Goal: Book appointment/travel/reservation

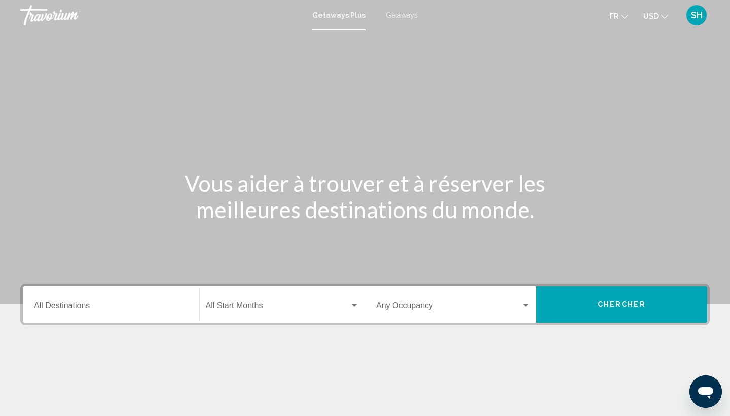
click at [657, 17] on span "USD" at bounding box center [650, 16] width 15 height 8
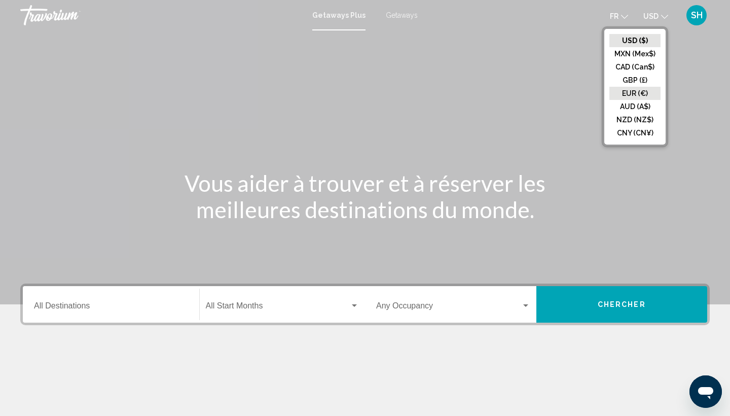
click at [633, 93] on button "EUR (€)" at bounding box center [634, 93] width 51 height 13
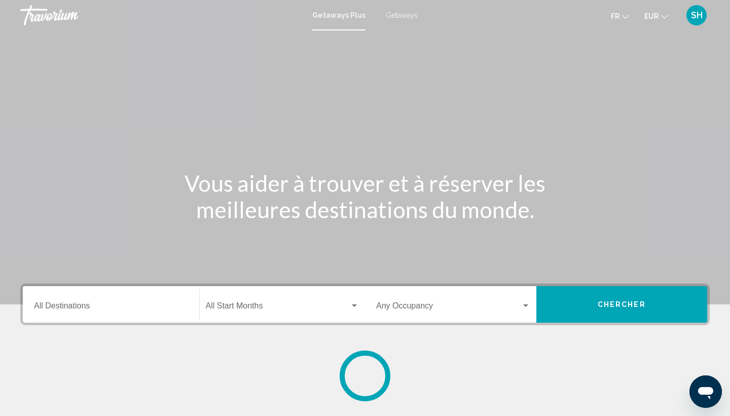
click at [83, 307] on input "Destination All Destinations" at bounding box center [111, 307] width 154 height 9
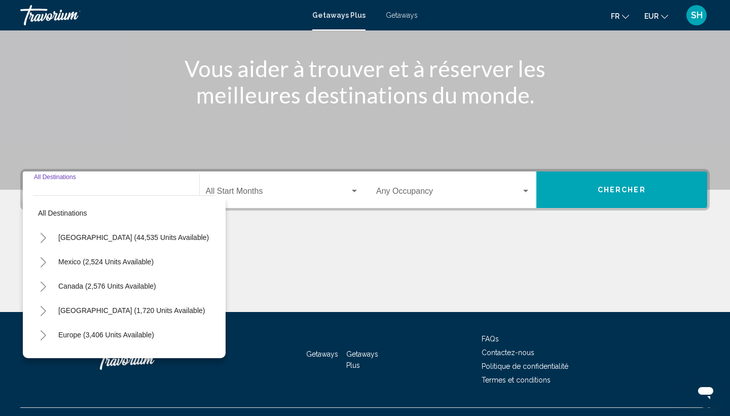
scroll to position [135, 0]
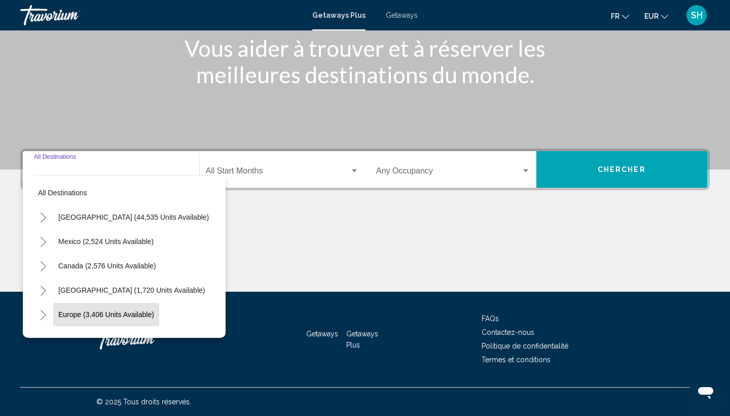
click at [81, 314] on span "Europe (3,406 units available)" at bounding box center [106, 314] width 96 height 8
type input "**********"
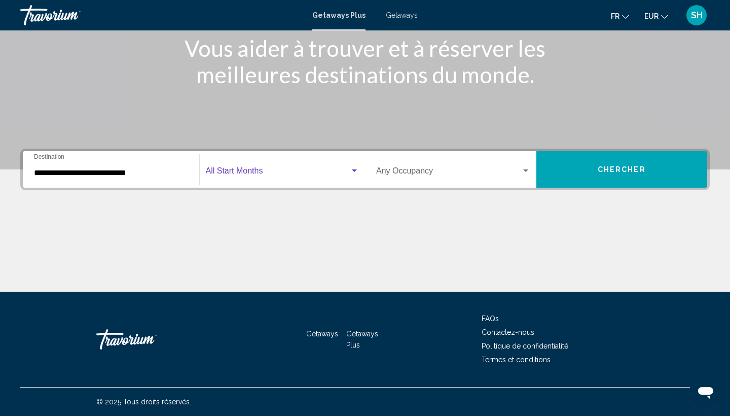
click at [266, 173] on span "Search widget" at bounding box center [278, 172] width 144 height 9
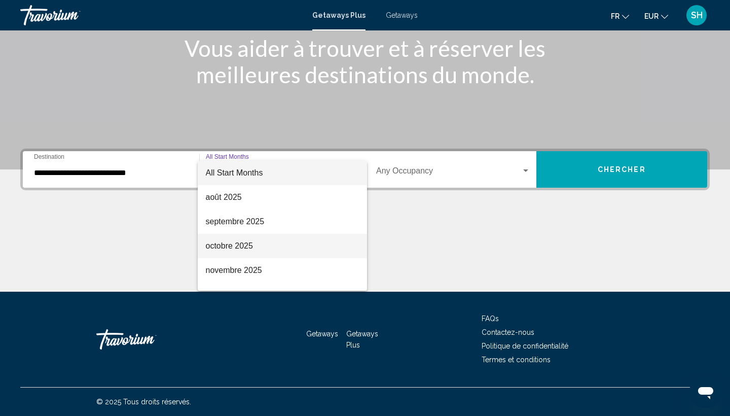
click at [235, 241] on span "octobre 2025" at bounding box center [283, 246] width 154 height 24
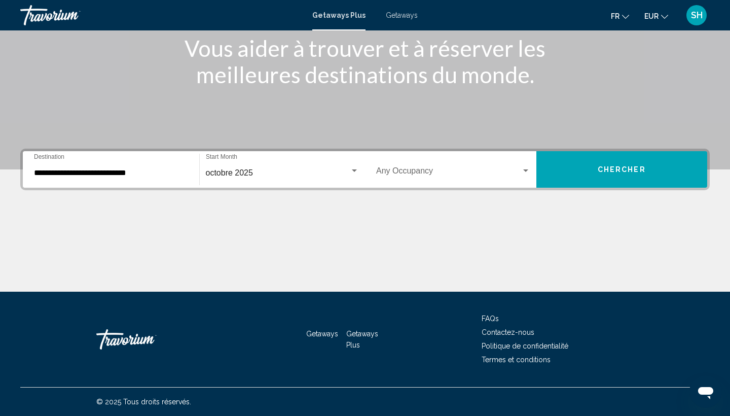
click at [424, 165] on div "Occupancy Any Occupancy" at bounding box center [453, 170] width 154 height 32
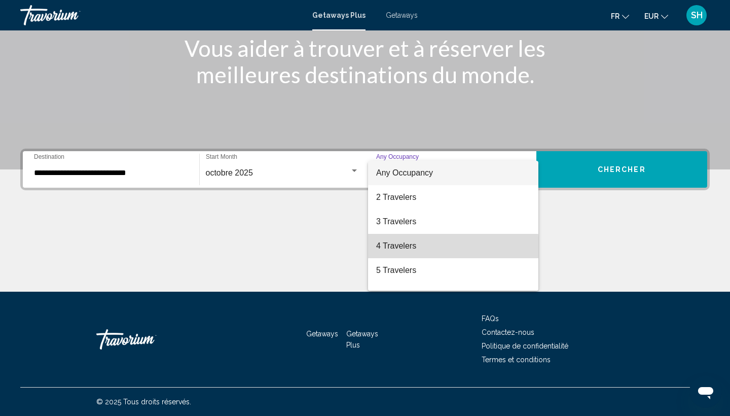
click at [405, 248] on span "4 Travelers" at bounding box center [453, 246] width 154 height 24
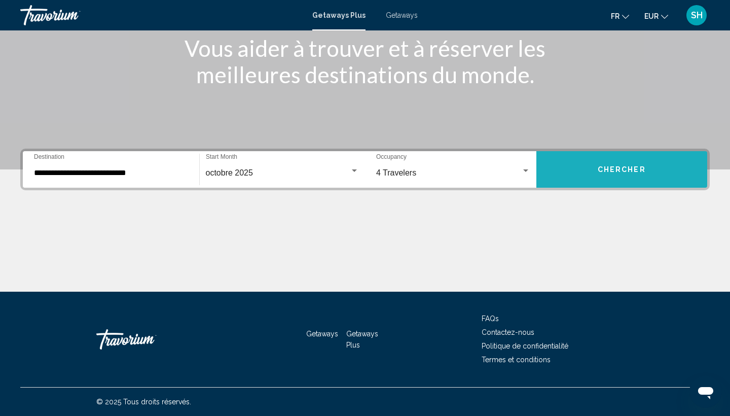
click at [584, 168] on button "Chercher" at bounding box center [621, 169] width 171 height 36
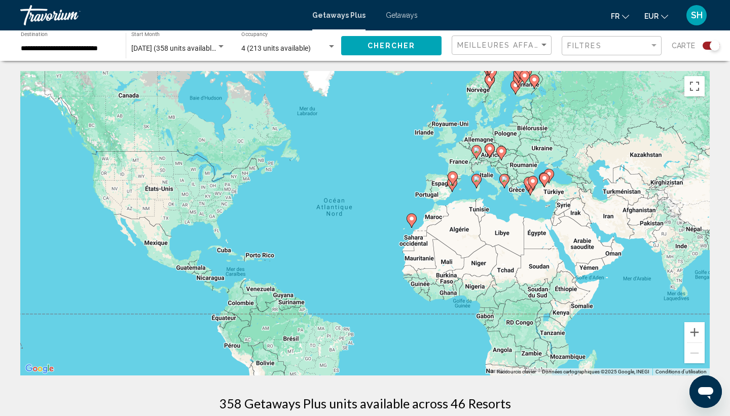
click at [398, 19] on span "Getaways" at bounding box center [402, 15] width 32 height 8
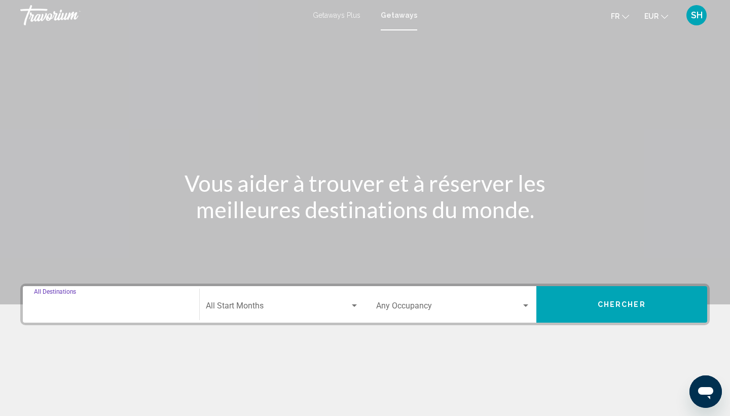
click at [93, 307] on input "Destination All Destinations" at bounding box center [111, 307] width 154 height 9
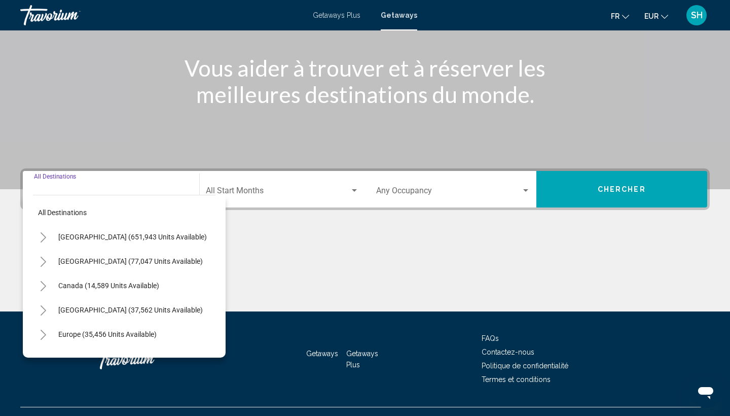
scroll to position [135, 0]
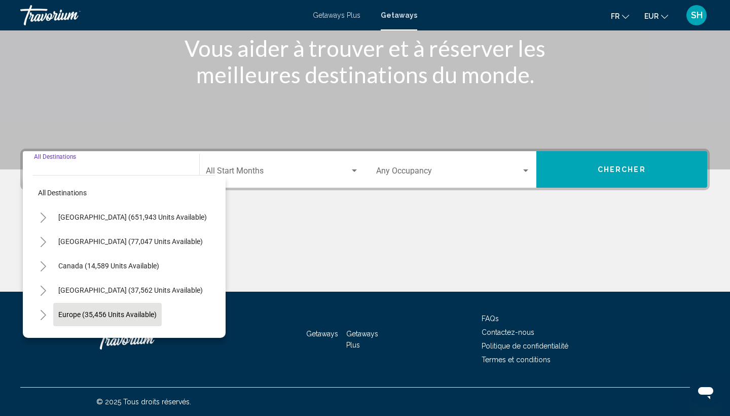
click at [90, 316] on span "Europe (35,456 units available)" at bounding box center [107, 314] width 98 height 8
type input "**********"
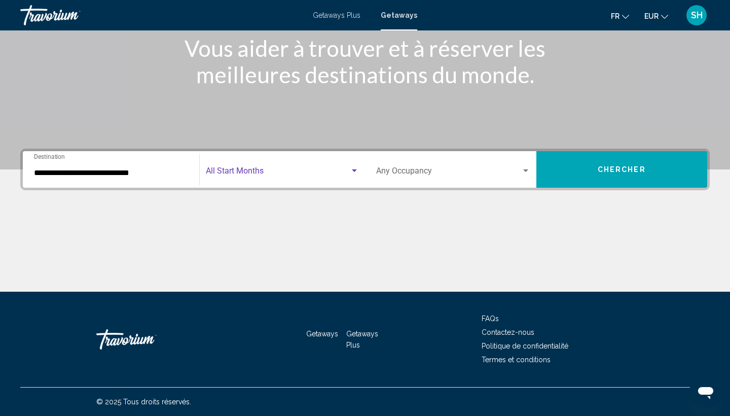
click at [258, 176] on span "Search widget" at bounding box center [278, 172] width 144 height 9
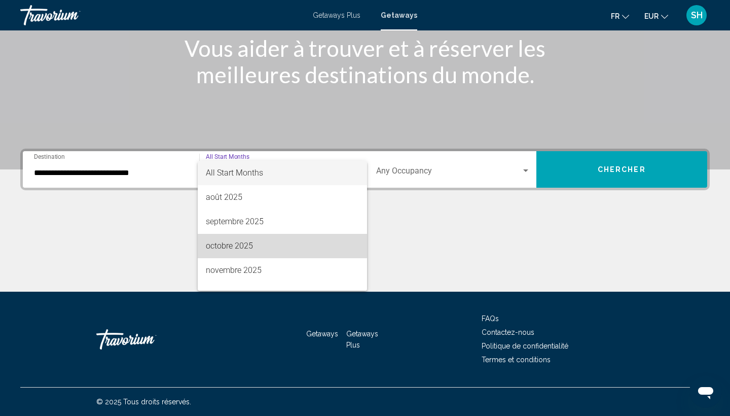
click at [242, 245] on span "octobre 2025" at bounding box center [283, 246] width 154 height 24
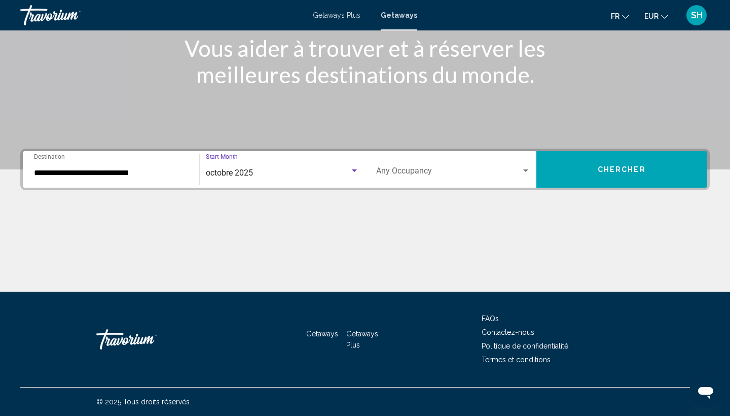
click at [447, 164] on div "Occupancy Any Occupancy" at bounding box center [453, 170] width 154 height 32
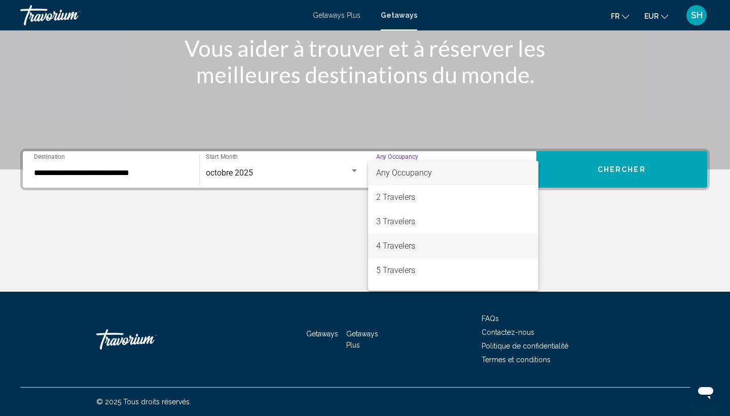
click at [415, 239] on span "4 Travelers" at bounding box center [453, 246] width 154 height 24
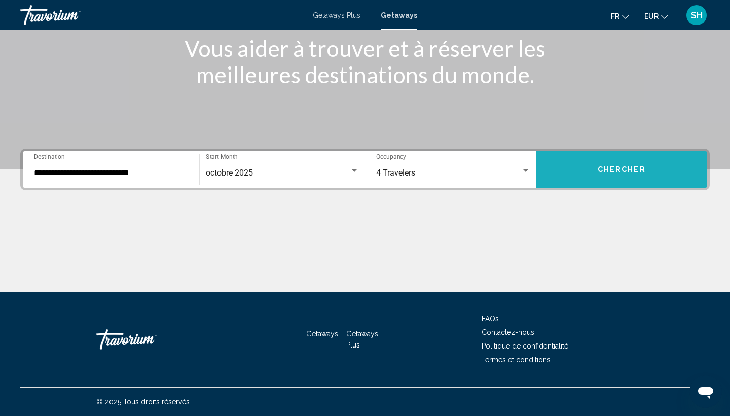
click at [620, 160] on button "Chercher" at bounding box center [621, 169] width 171 height 36
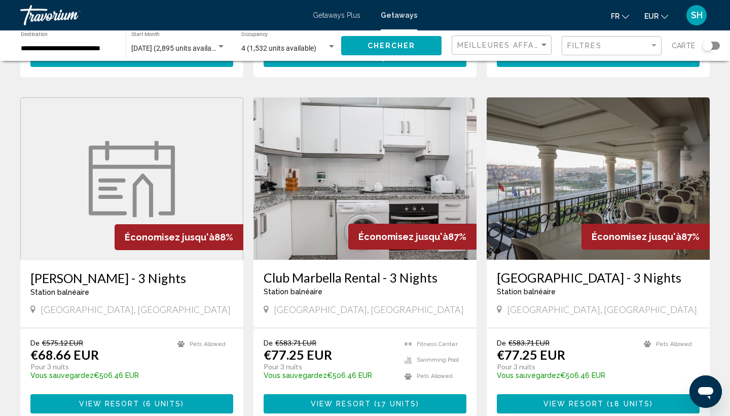
scroll to position [371, 0]
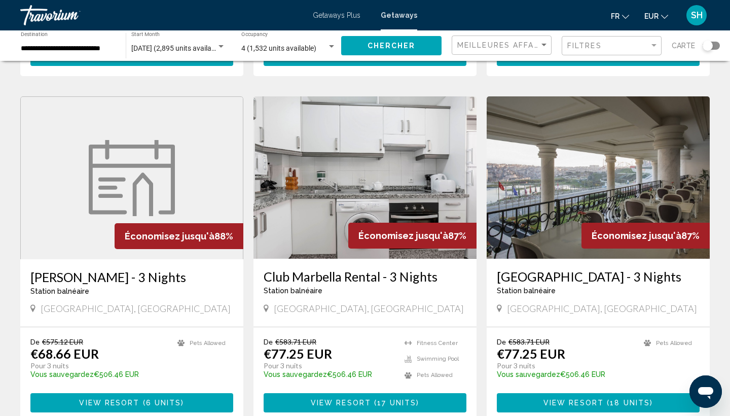
click at [358, 195] on img "Main content" at bounding box center [364, 177] width 223 height 162
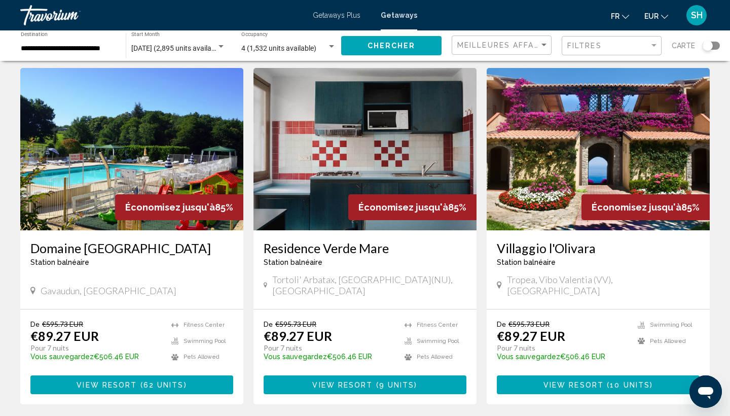
scroll to position [729, 0]
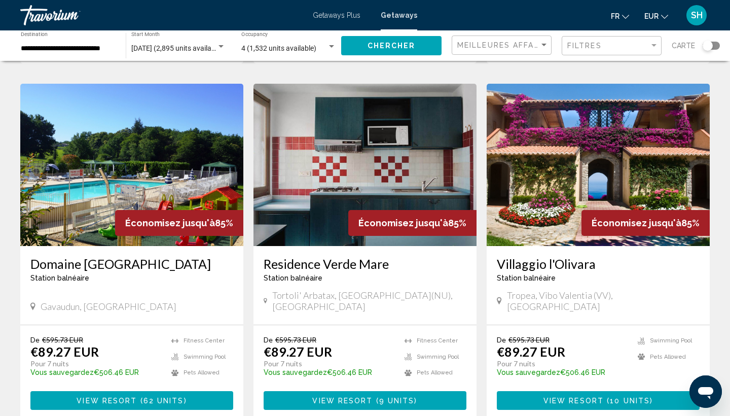
click at [324, 222] on img "Main content" at bounding box center [364, 165] width 223 height 162
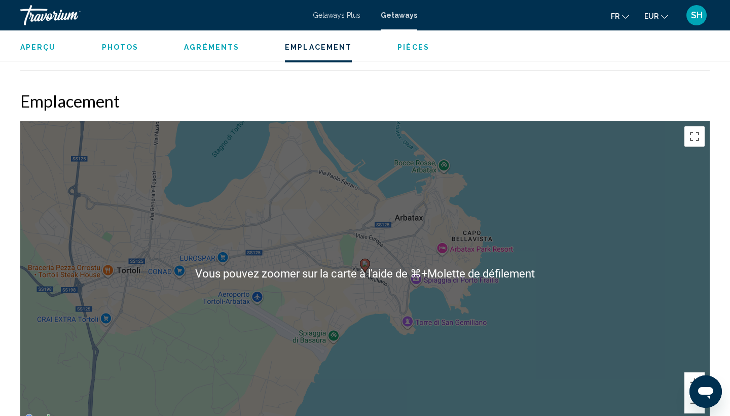
scroll to position [1461, 0]
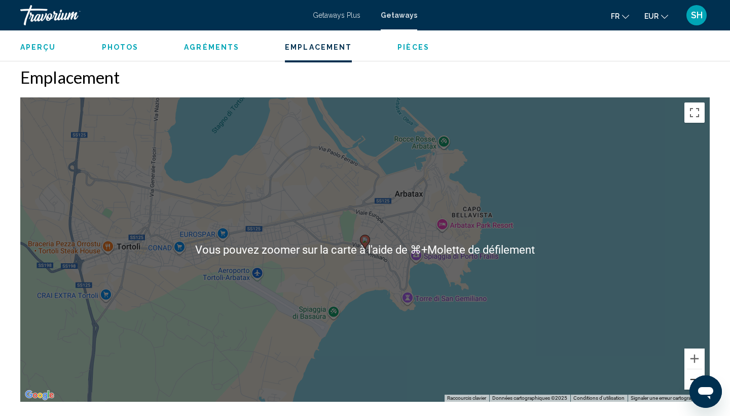
click at [696, 369] on button "Zoom arrière" at bounding box center [694, 379] width 20 height 20
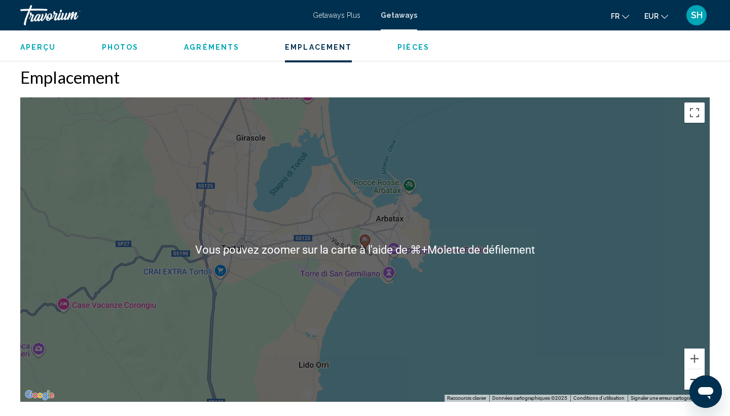
click at [696, 369] on button "Zoom arrière" at bounding box center [694, 379] width 20 height 20
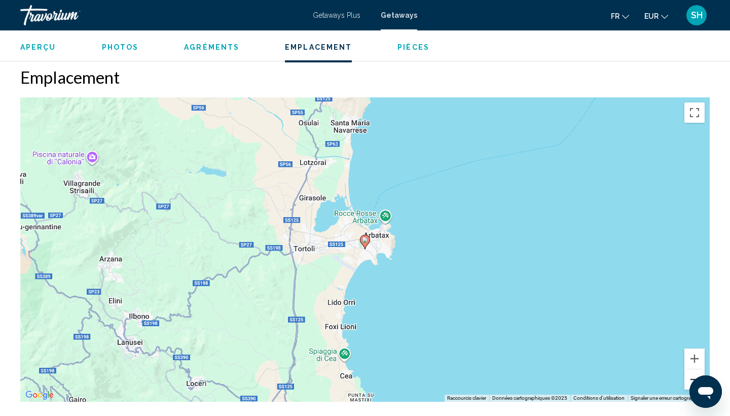
click at [696, 369] on button "Zoom arrière" at bounding box center [694, 379] width 20 height 20
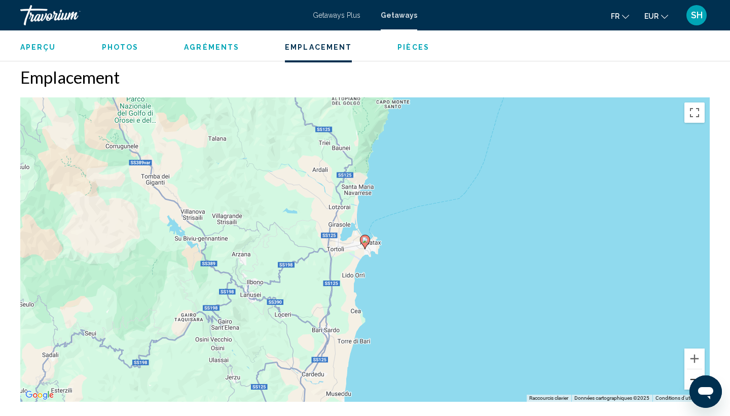
click at [696, 369] on button "Zoom arrière" at bounding box center [694, 379] width 20 height 20
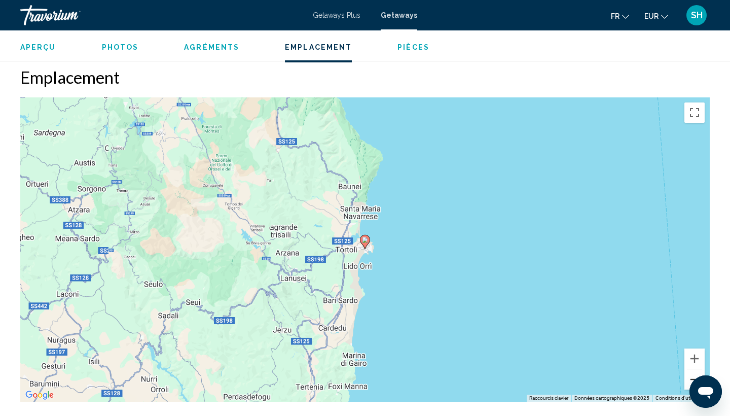
click at [696, 369] on button "Zoom arrière" at bounding box center [694, 379] width 20 height 20
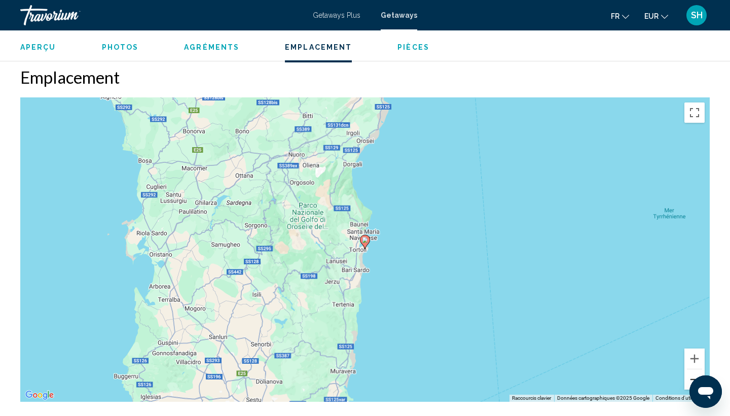
click at [696, 369] on button "Zoom arrière" at bounding box center [694, 379] width 20 height 20
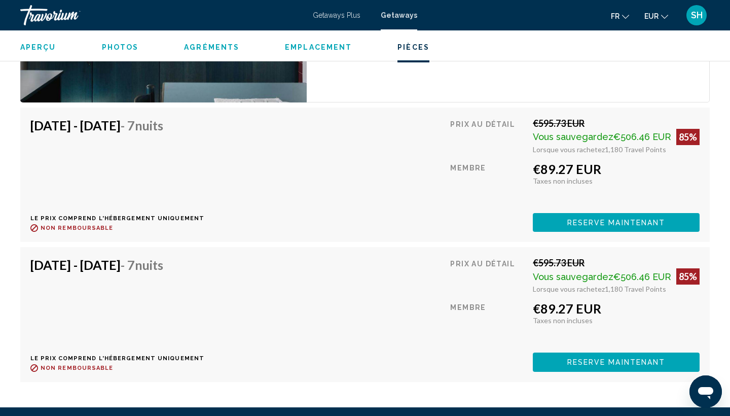
scroll to position [2029, 0]
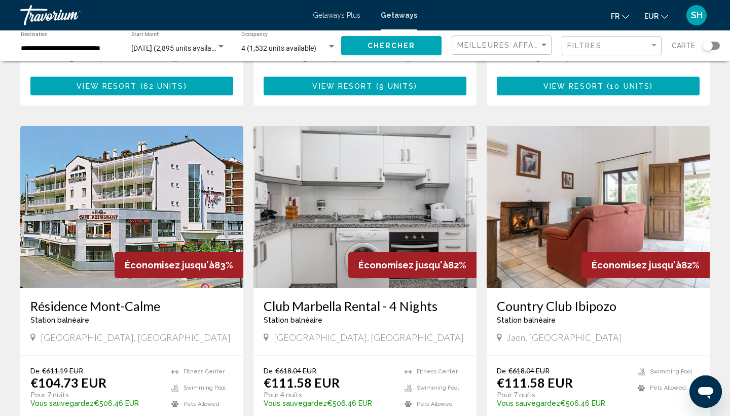
scroll to position [1045, 0]
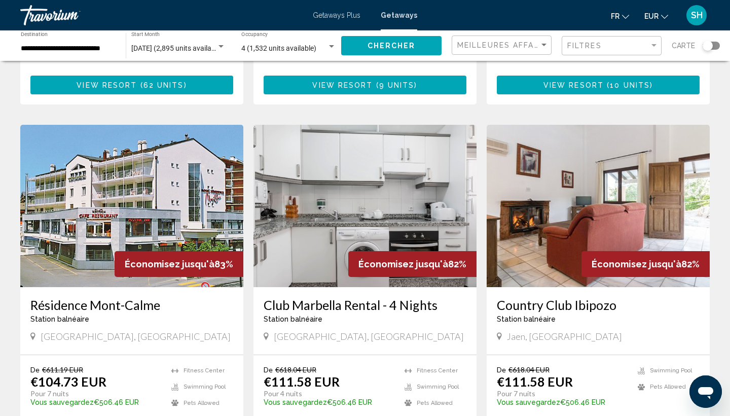
click at [527, 192] on img "Main content" at bounding box center [598, 206] width 223 height 162
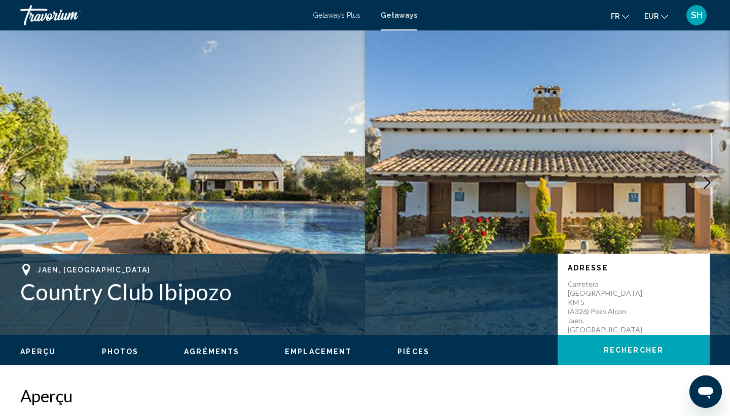
click at [707, 179] on icon "Next image" at bounding box center [707, 182] width 7 height 12
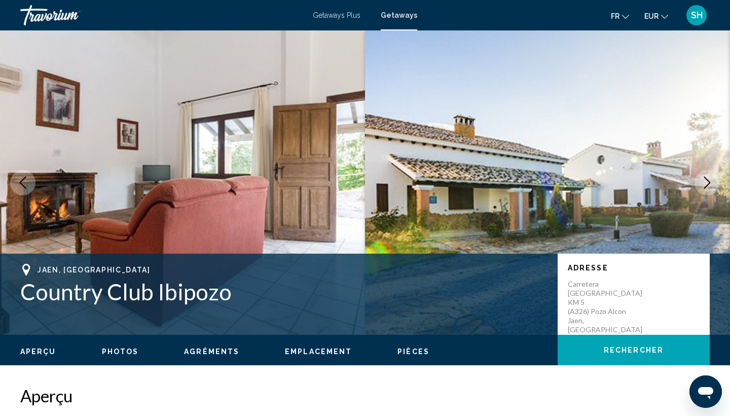
click at [707, 185] on icon "Next image" at bounding box center [707, 182] width 7 height 12
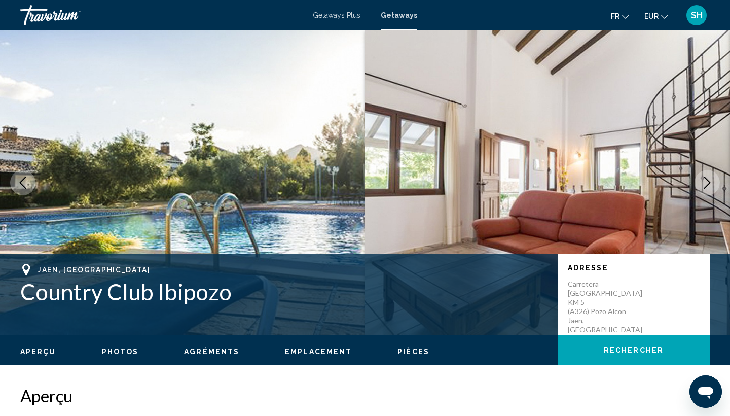
click at [707, 185] on icon "Next image" at bounding box center [707, 182] width 7 height 12
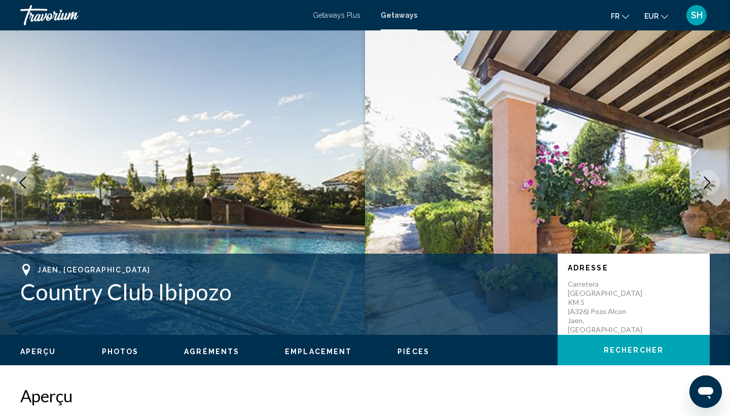
click at [708, 180] on icon "Next image" at bounding box center [707, 182] width 7 height 12
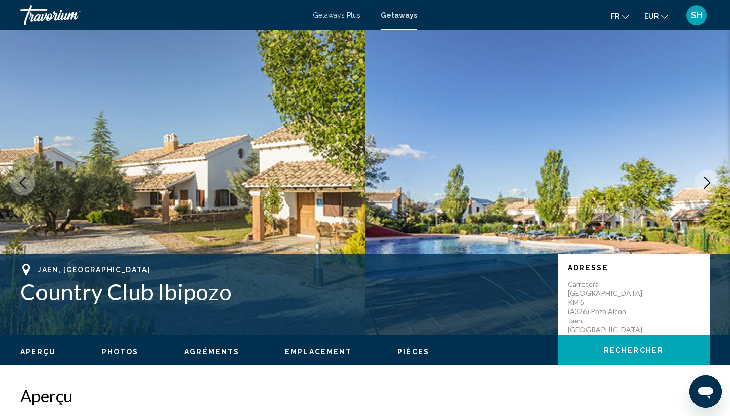
click at [708, 180] on icon "Next image" at bounding box center [707, 182] width 7 height 12
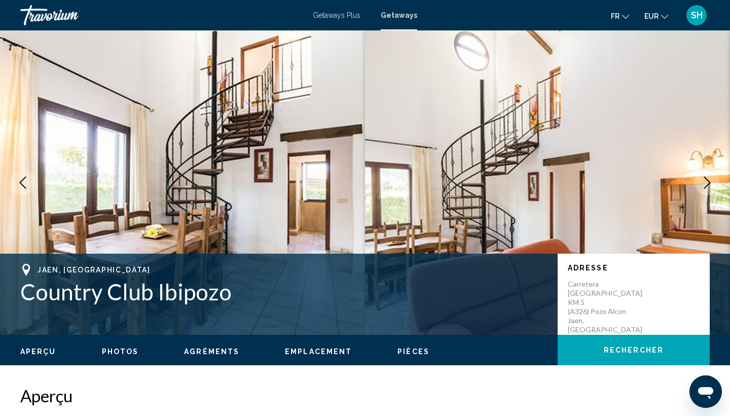
click at [708, 180] on icon "Next image" at bounding box center [707, 182] width 7 height 12
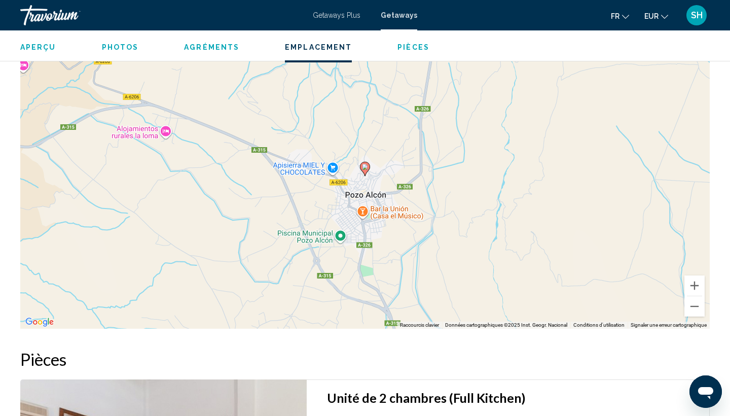
scroll to position [1485, 0]
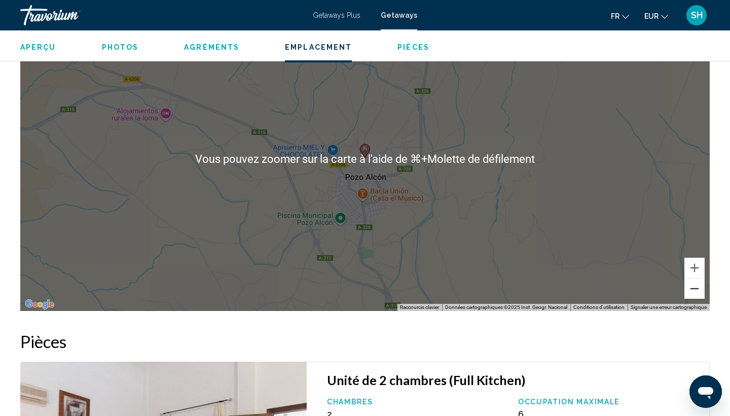
click at [696, 292] on button "Zoom arrière" at bounding box center [694, 288] width 20 height 20
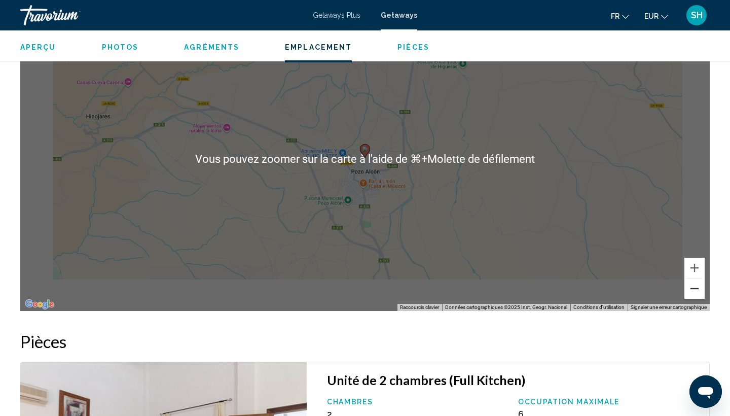
click at [696, 292] on button "Zoom arrière" at bounding box center [694, 288] width 20 height 20
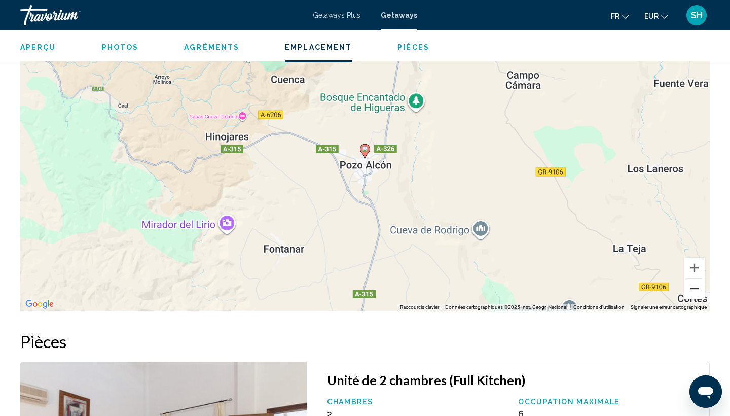
click at [696, 292] on button "Zoom arrière" at bounding box center [694, 288] width 20 height 20
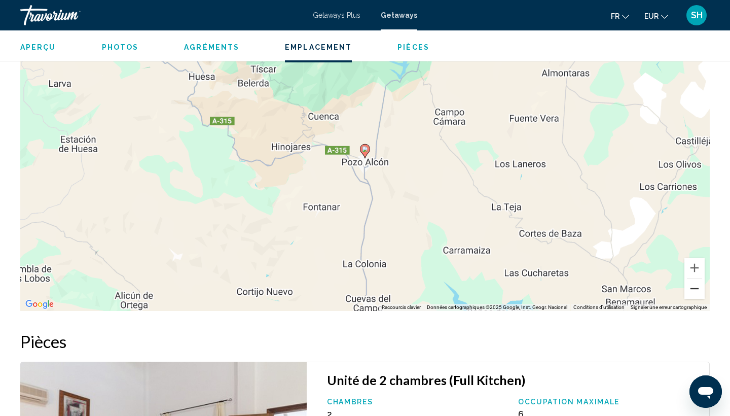
click at [696, 292] on button "Zoom arrière" at bounding box center [694, 288] width 20 height 20
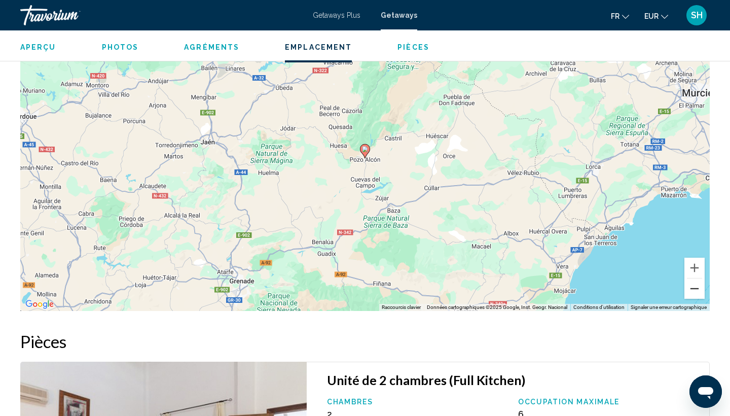
click at [696, 292] on button "Zoom arrière" at bounding box center [694, 288] width 20 height 20
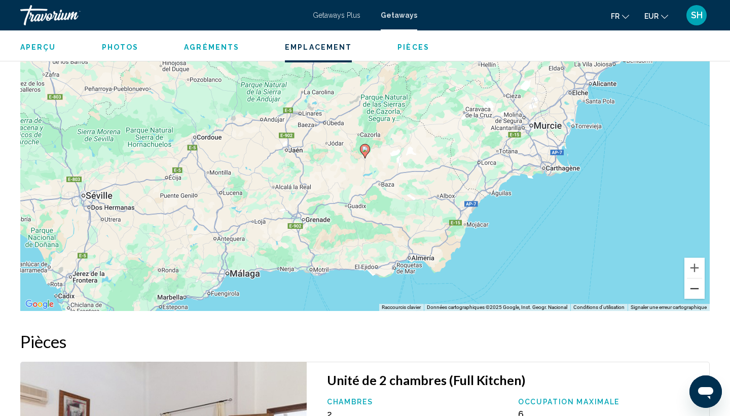
click at [696, 292] on button "Zoom arrière" at bounding box center [694, 288] width 20 height 20
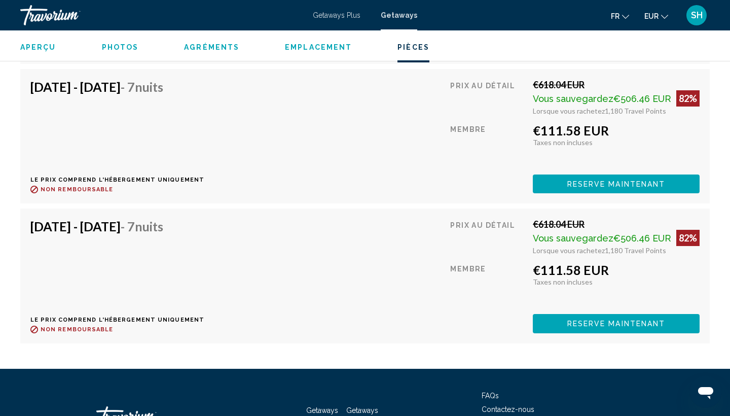
scroll to position [2287, 0]
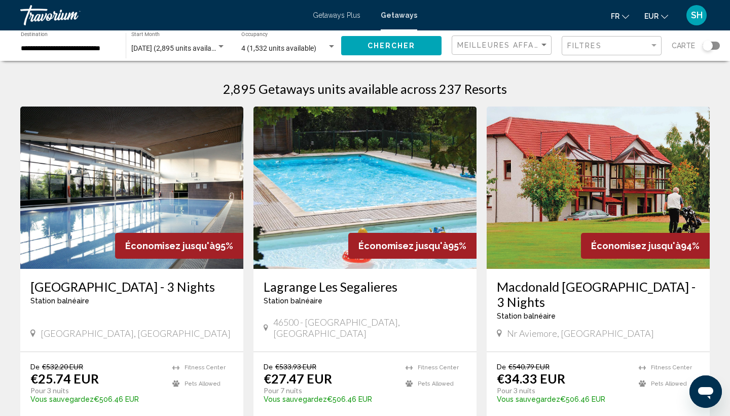
click at [171, 54] on div "[DATE] (2,895 units available) Start Month All Start Months" at bounding box center [178, 46] width 94 height 28
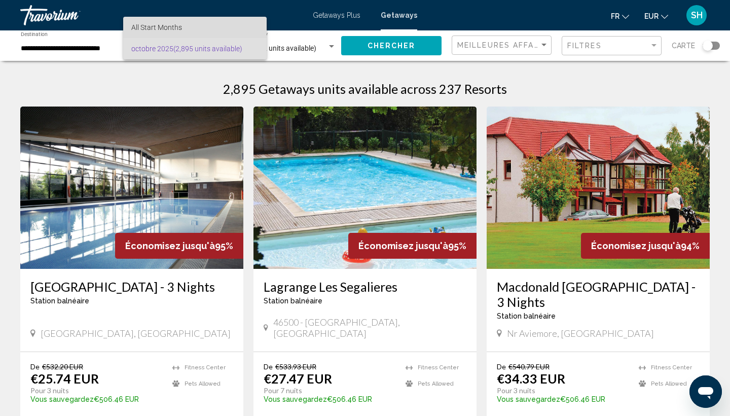
click at [151, 30] on span "All Start Months" at bounding box center [156, 27] width 51 height 8
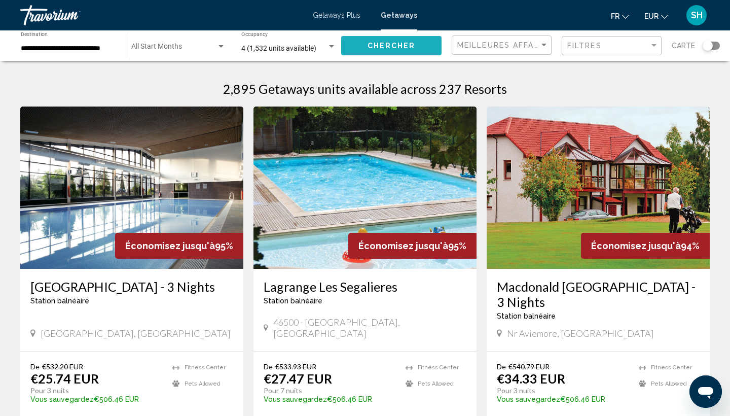
click at [366, 50] on button "Chercher" at bounding box center [391, 45] width 100 height 19
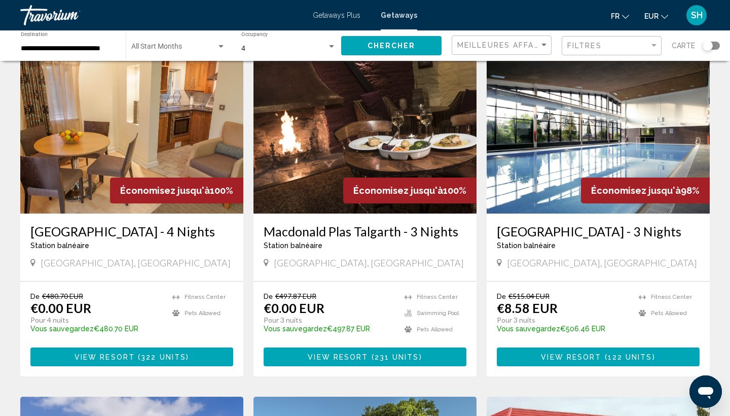
scroll to position [54, 0]
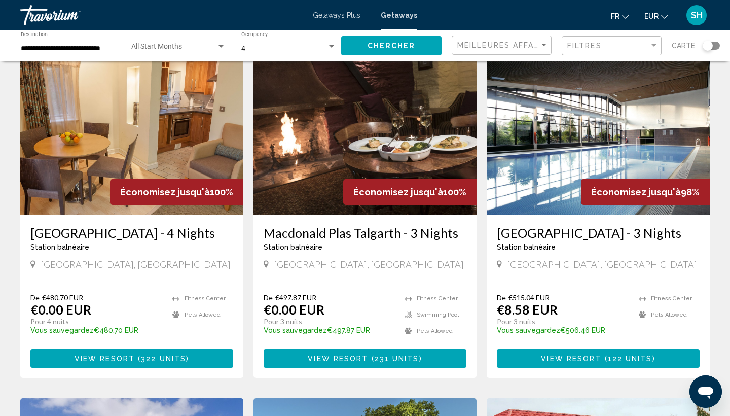
click at [115, 149] on img "Main content" at bounding box center [131, 134] width 223 height 162
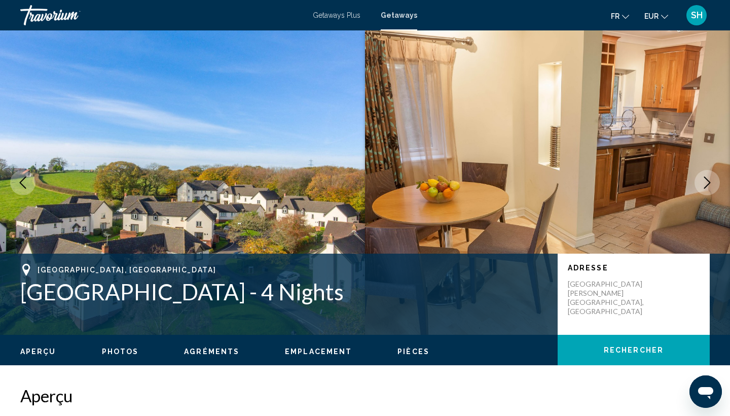
click at [706, 182] on icon "Next image" at bounding box center [707, 182] width 12 height 12
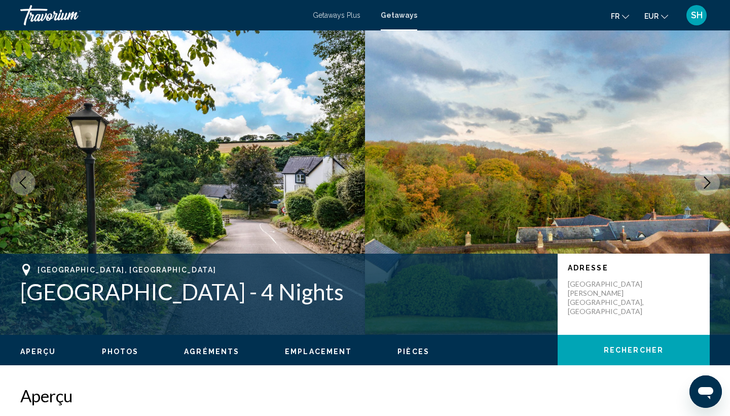
click at [706, 181] on icon "Next image" at bounding box center [707, 182] width 12 height 12
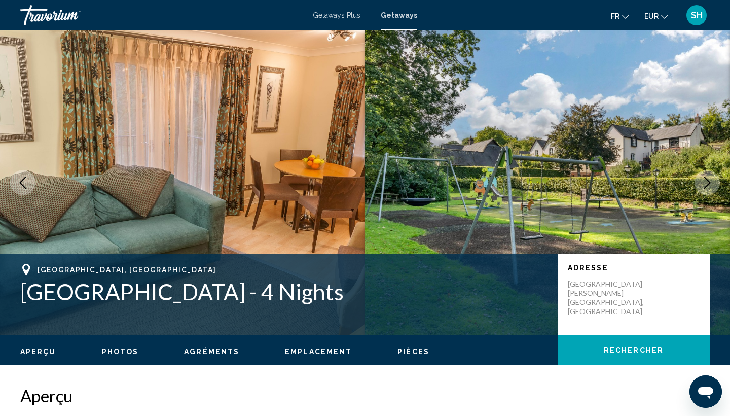
click at [706, 181] on icon "Next image" at bounding box center [707, 182] width 12 height 12
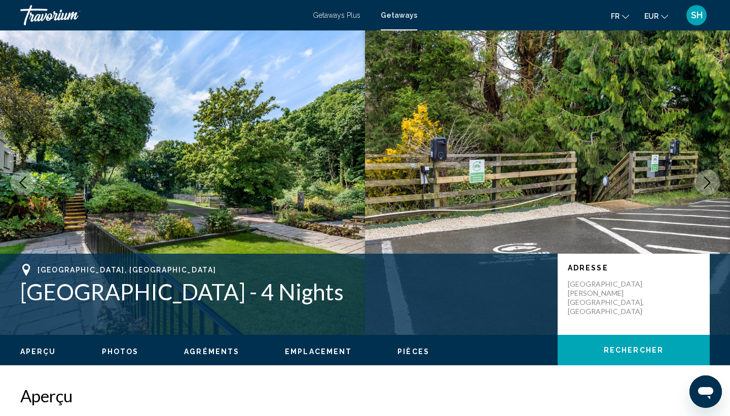
click at [706, 181] on icon "Next image" at bounding box center [707, 182] width 12 height 12
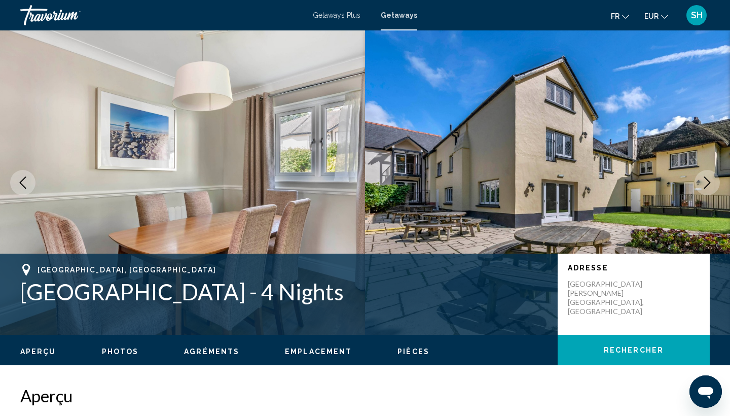
click at [706, 181] on icon "Next image" at bounding box center [707, 182] width 12 height 12
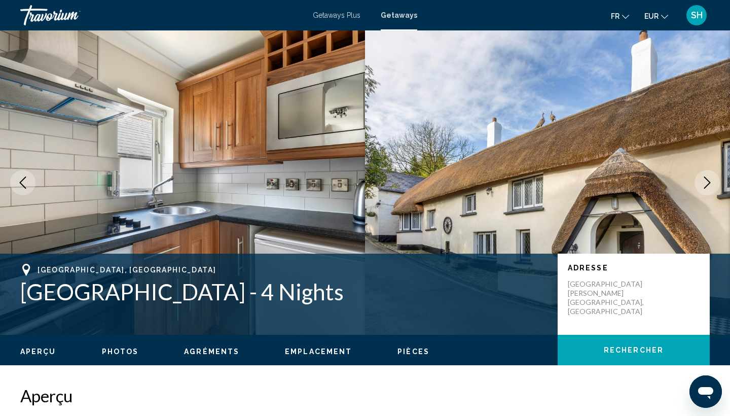
click at [706, 181] on icon "Next image" at bounding box center [707, 182] width 12 height 12
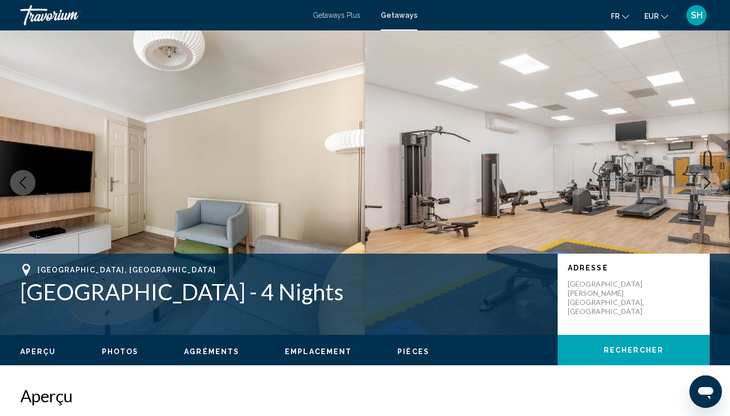
click at [706, 181] on icon "Next image" at bounding box center [707, 182] width 12 height 12
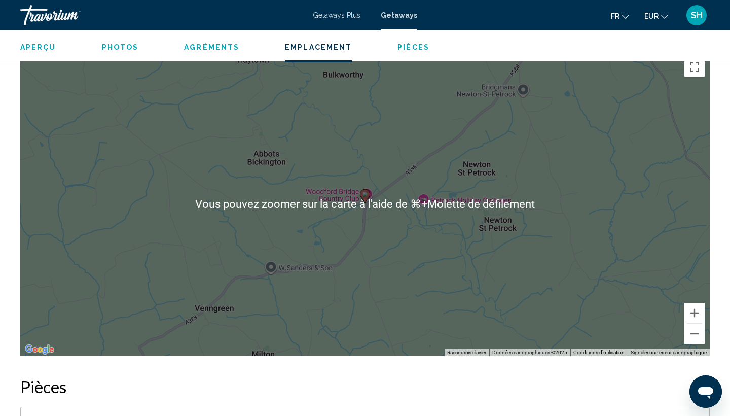
scroll to position [1476, 0]
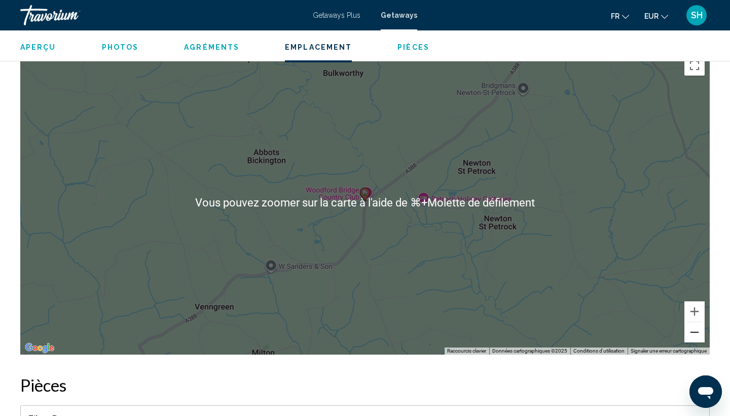
click at [693, 331] on button "Zoom arrière" at bounding box center [694, 332] width 20 height 20
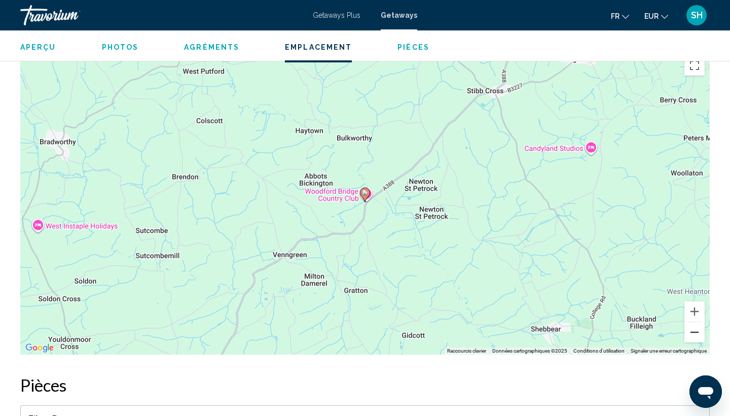
click at [693, 331] on button "Zoom arrière" at bounding box center [694, 332] width 20 height 20
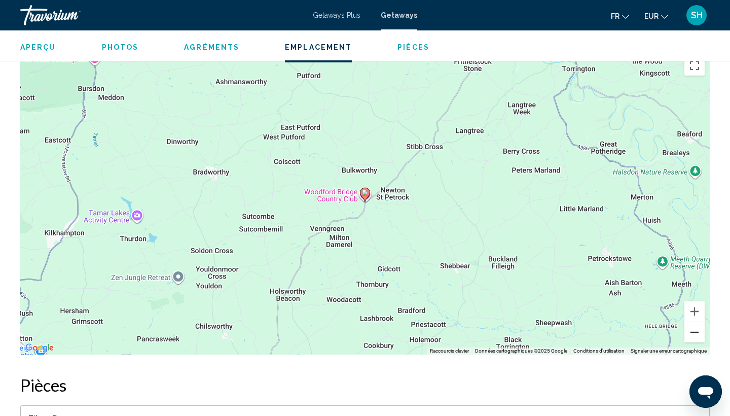
click at [693, 331] on button "Zoom arrière" at bounding box center [694, 332] width 20 height 20
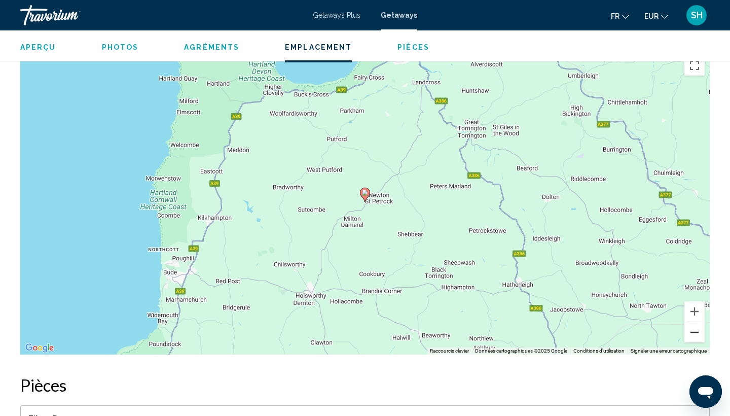
click at [693, 331] on button "Zoom arrière" at bounding box center [694, 332] width 20 height 20
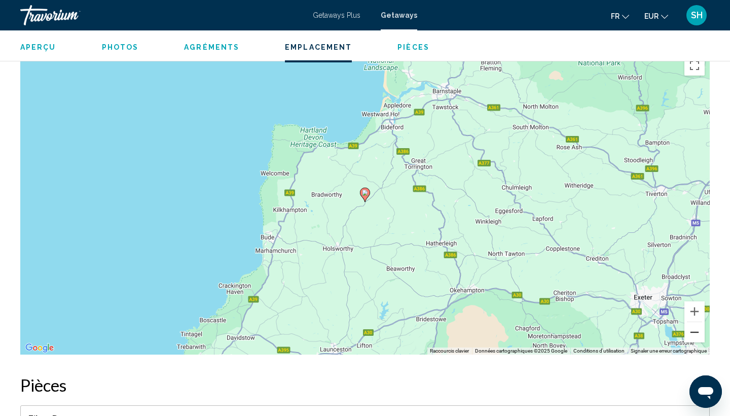
click at [693, 331] on button "Zoom arrière" at bounding box center [694, 332] width 20 height 20
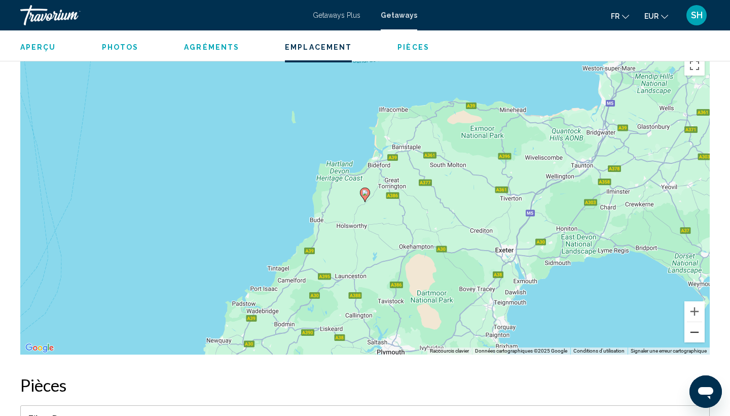
click at [693, 331] on button "Zoom arrière" at bounding box center [694, 332] width 20 height 20
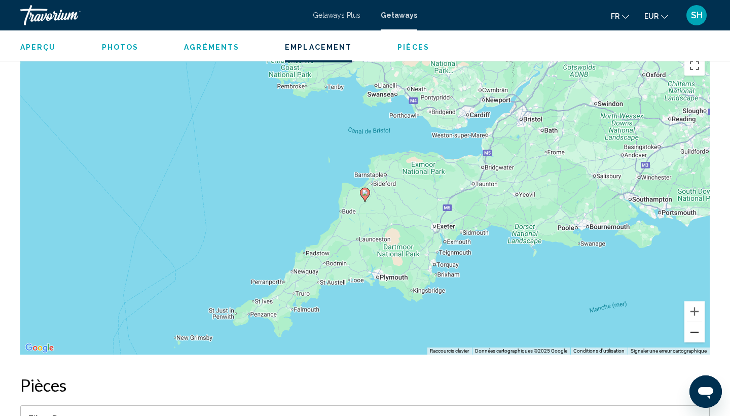
click at [693, 331] on button "Zoom arrière" at bounding box center [694, 332] width 20 height 20
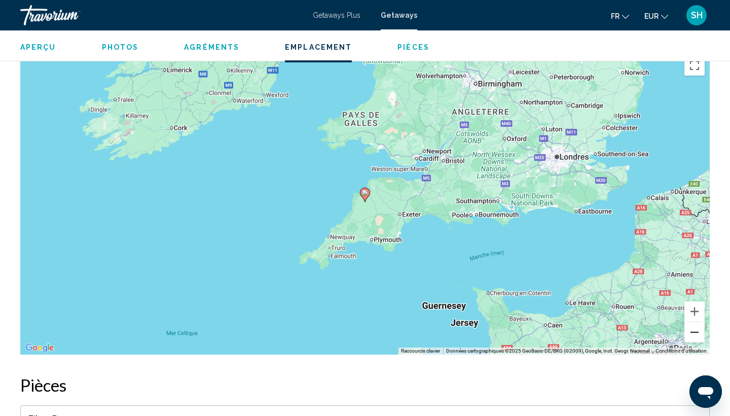
click at [693, 331] on button "Zoom arrière" at bounding box center [694, 332] width 20 height 20
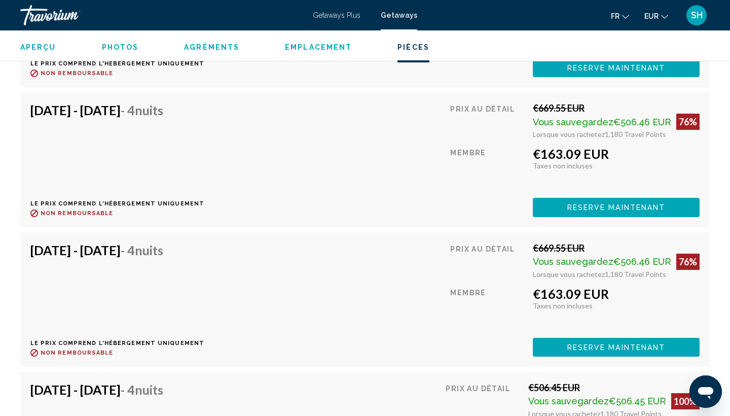
scroll to position [2927, 0]
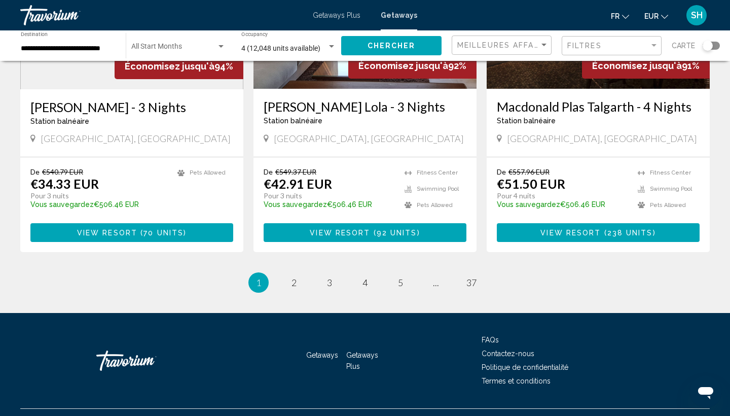
scroll to position [1253, 0]
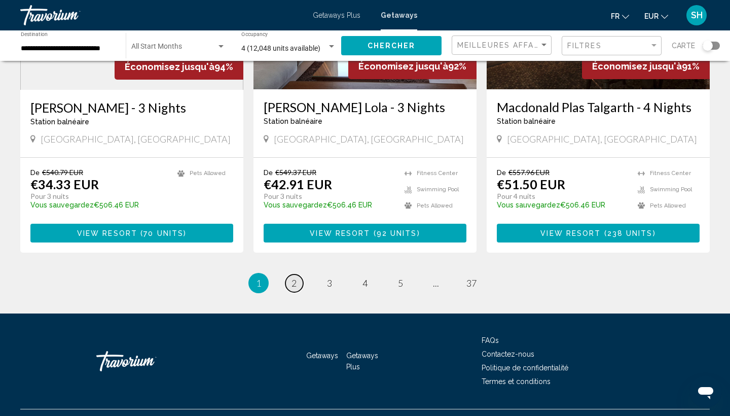
click at [300, 274] on link "page 2" at bounding box center [294, 283] width 18 height 18
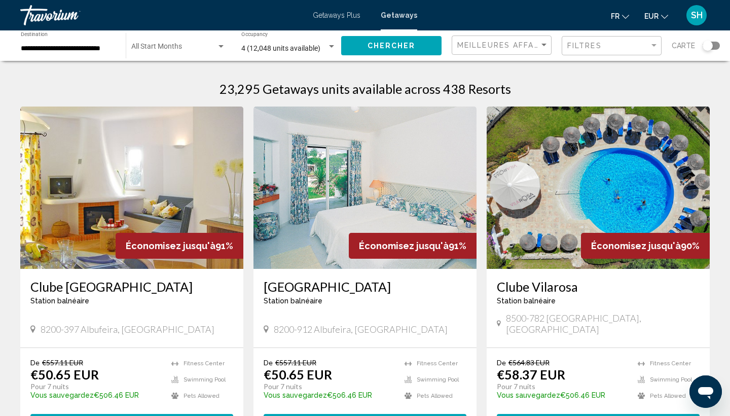
click at [344, 210] on img "Main content" at bounding box center [364, 187] width 223 height 162
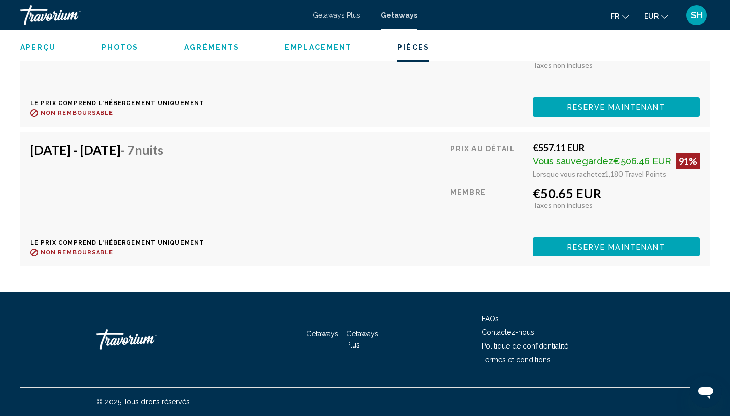
scroll to position [2171, 0]
click at [626, 112] on span "Reserve maintenant" at bounding box center [616, 107] width 98 height 8
